Goal: Task Accomplishment & Management: Manage account settings

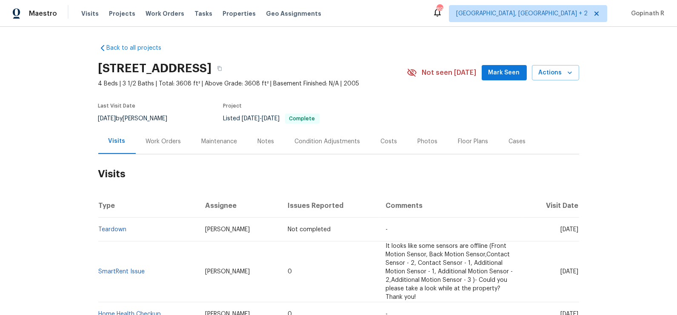
click at [156, 146] on div "Work Orders" at bounding box center [164, 141] width 56 height 25
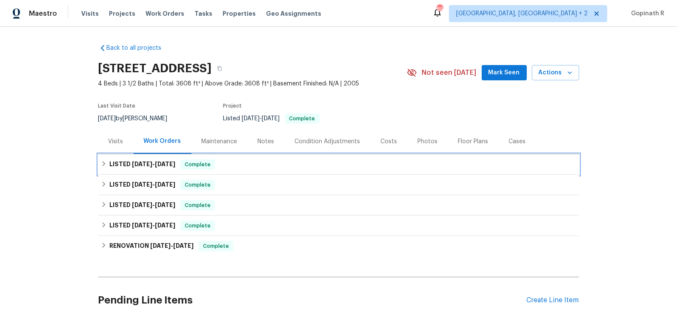
click at [165, 167] on h6 "LISTED [DATE] - [DATE]" at bounding box center [142, 165] width 66 height 10
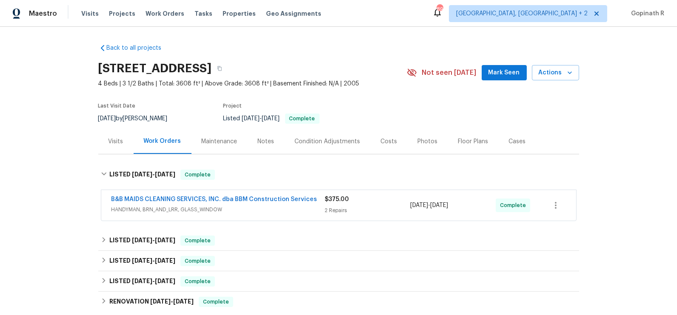
click at [234, 195] on span "B&B MAIDS CLEANING SERVICES, INC. dba BBM Construction Services" at bounding box center [215, 199] width 206 height 9
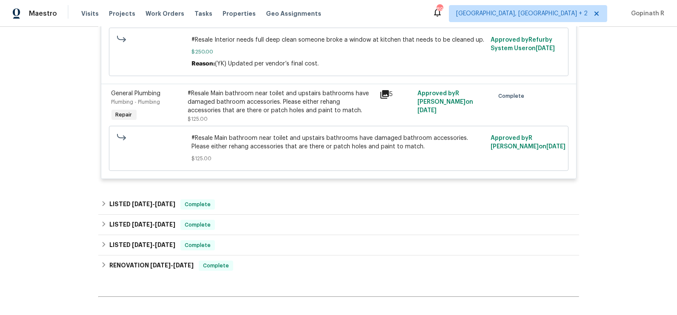
scroll to position [287, 0]
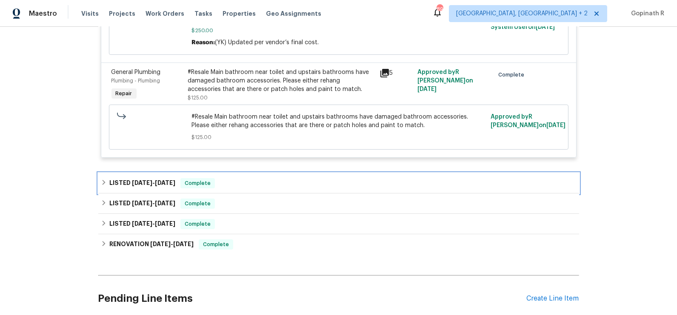
click at [179, 181] on div "LISTED [DATE] - [DATE] Complete" at bounding box center [339, 183] width 476 height 10
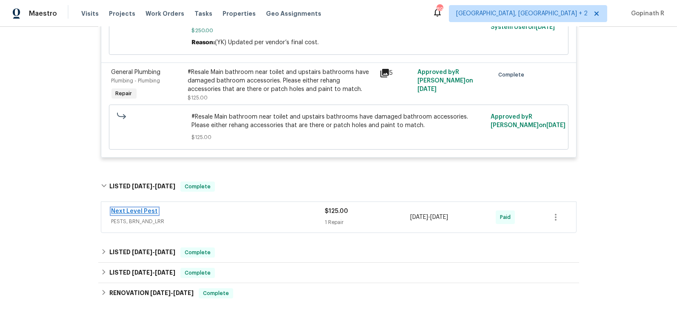
click at [148, 210] on link "Next Level Pest" at bounding box center [135, 212] width 46 height 6
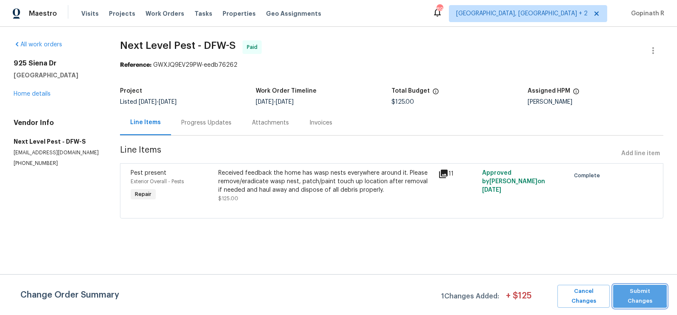
click at [628, 296] on span "Submit Changes" at bounding box center [640, 297] width 45 height 20
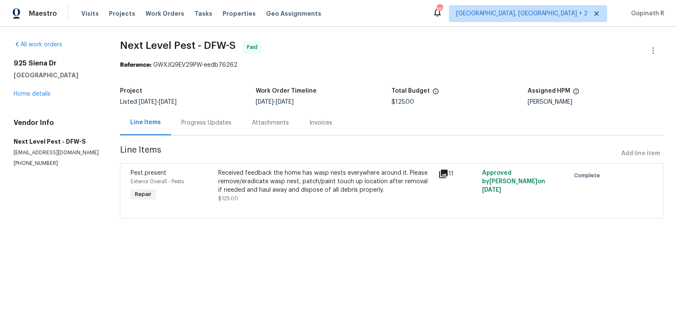
click at [206, 124] on div "Progress Updates" at bounding box center [206, 123] width 50 height 9
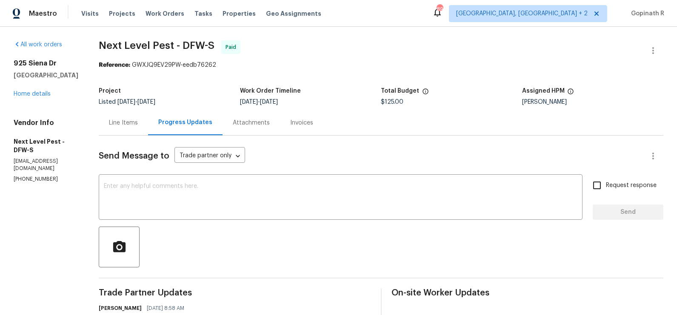
click at [117, 123] on div "Line Items" at bounding box center [123, 123] width 29 height 9
